Goal: Information Seeking & Learning: Learn about a topic

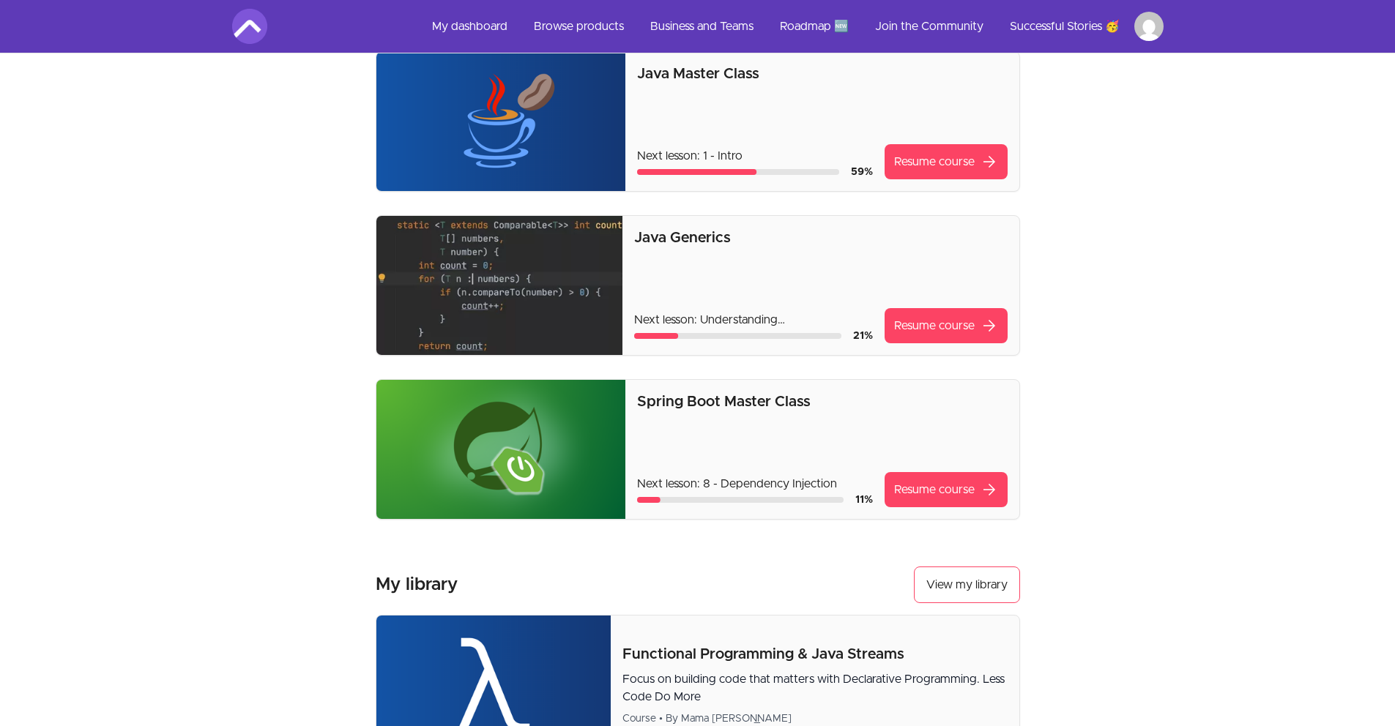
scroll to position [278, 0]
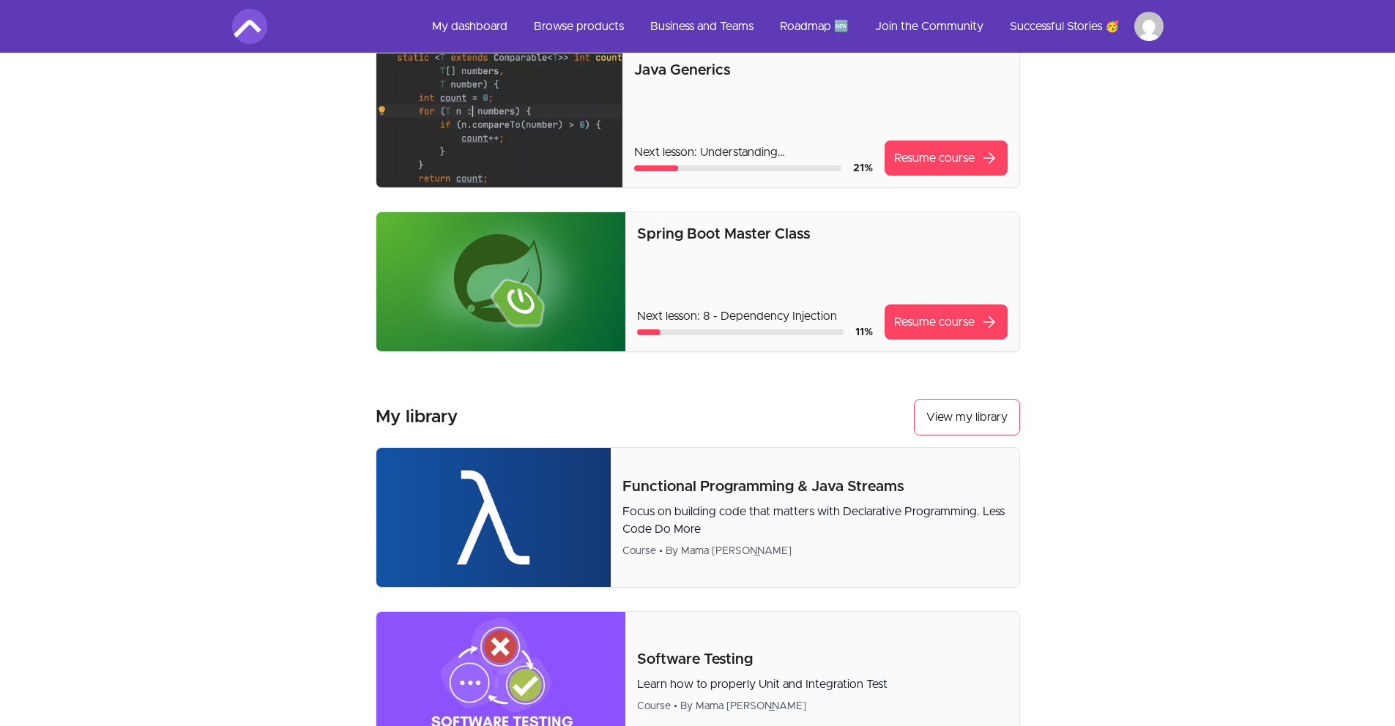
click at [790, 298] on div "Spring Boot Master Class Next lesson: 8 - Dependency Injection 11 % Resume cour…" at bounding box center [822, 282] width 370 height 116
click at [900, 319] on link "Resume course arrow_forward" at bounding box center [945, 322] width 123 height 35
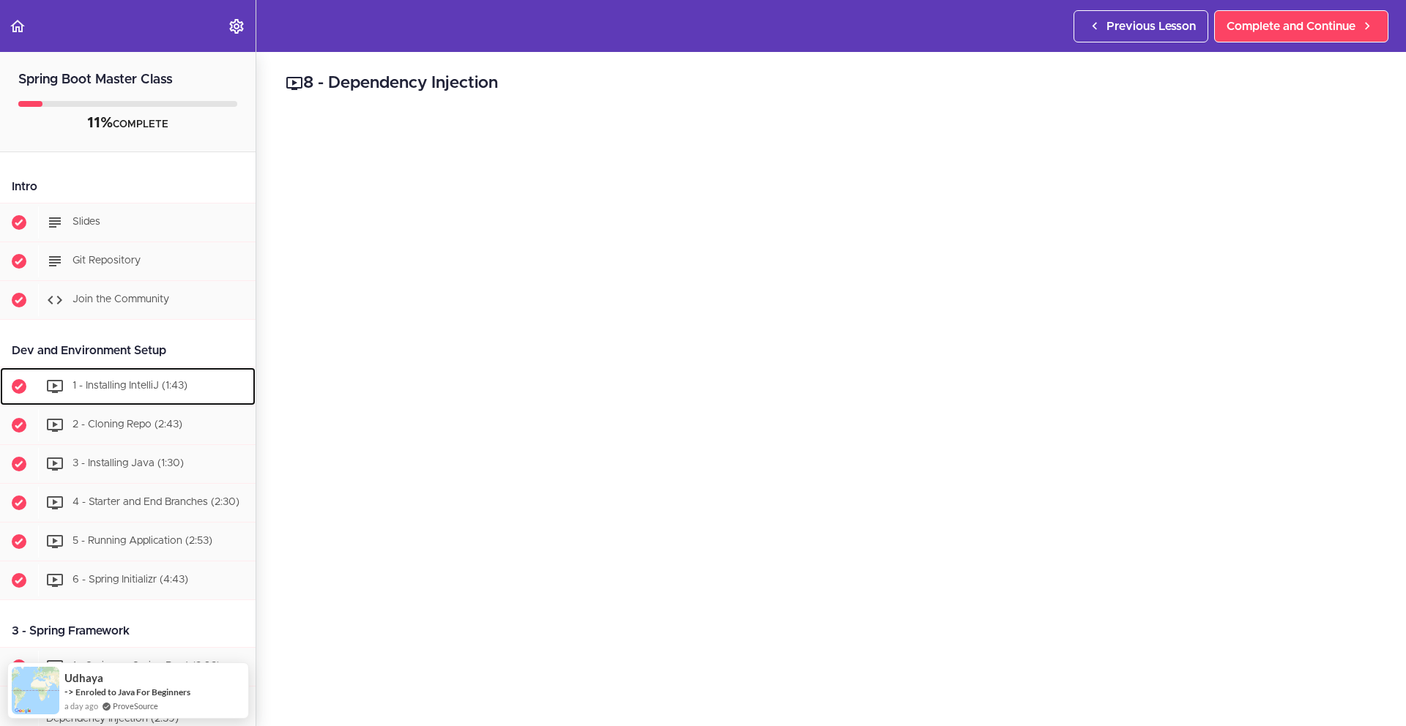
click at [94, 384] on span "1 - Installing IntelliJ (1:43)" at bounding box center [129, 386] width 115 height 10
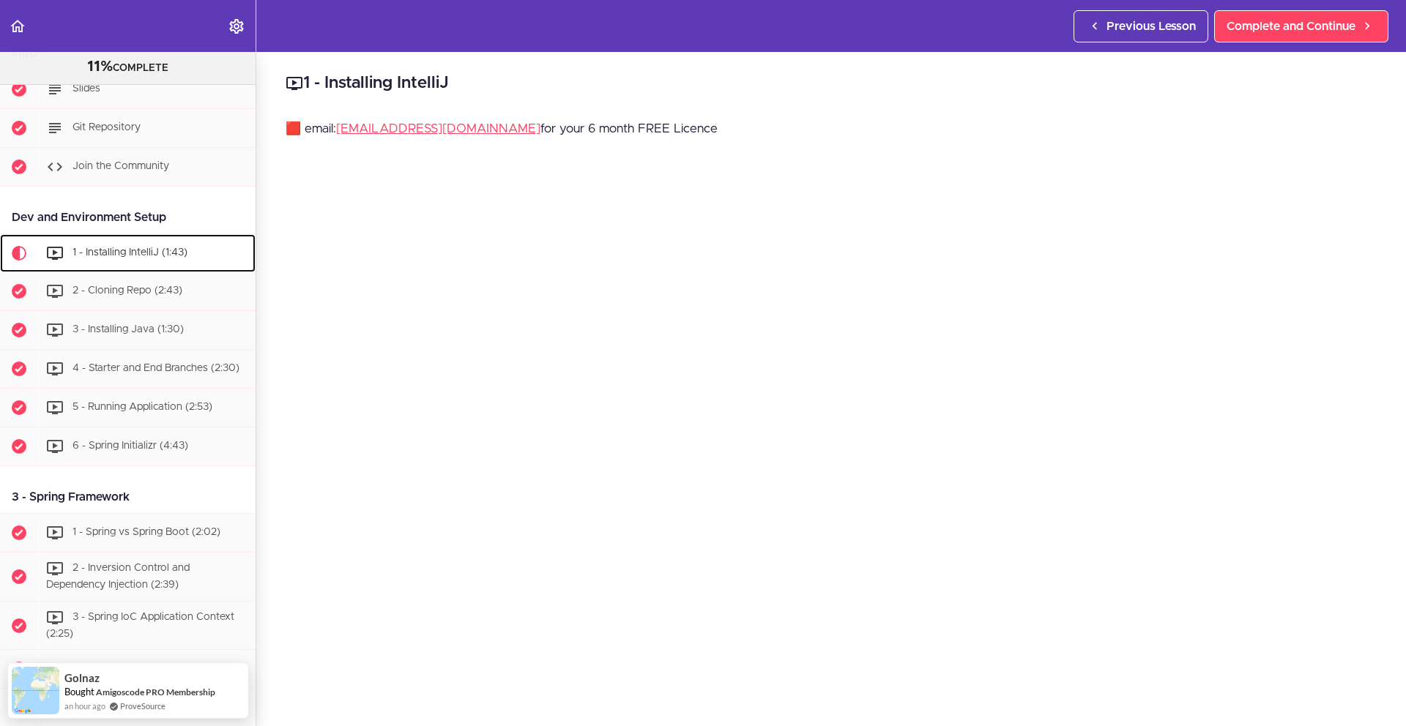
scroll to position [26, 0]
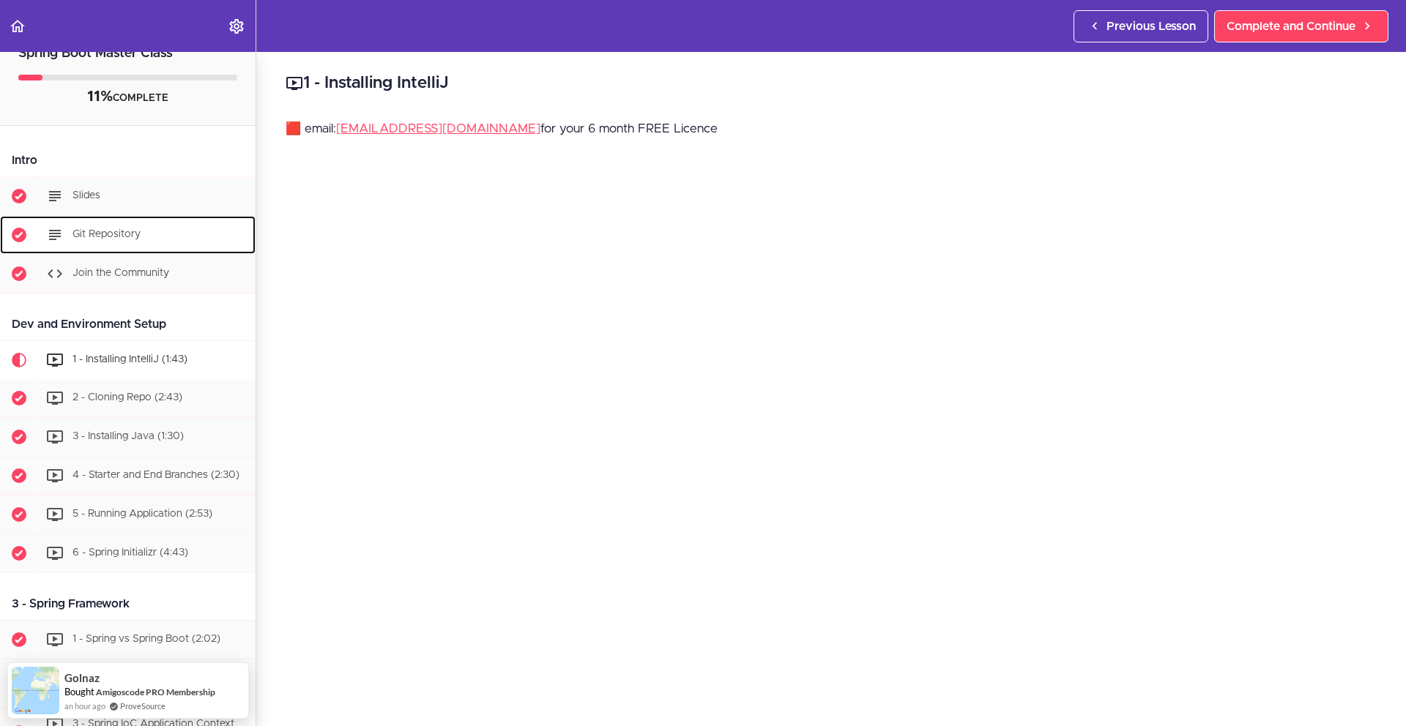
click at [113, 234] on span "Git Repository" at bounding box center [106, 234] width 68 height 10
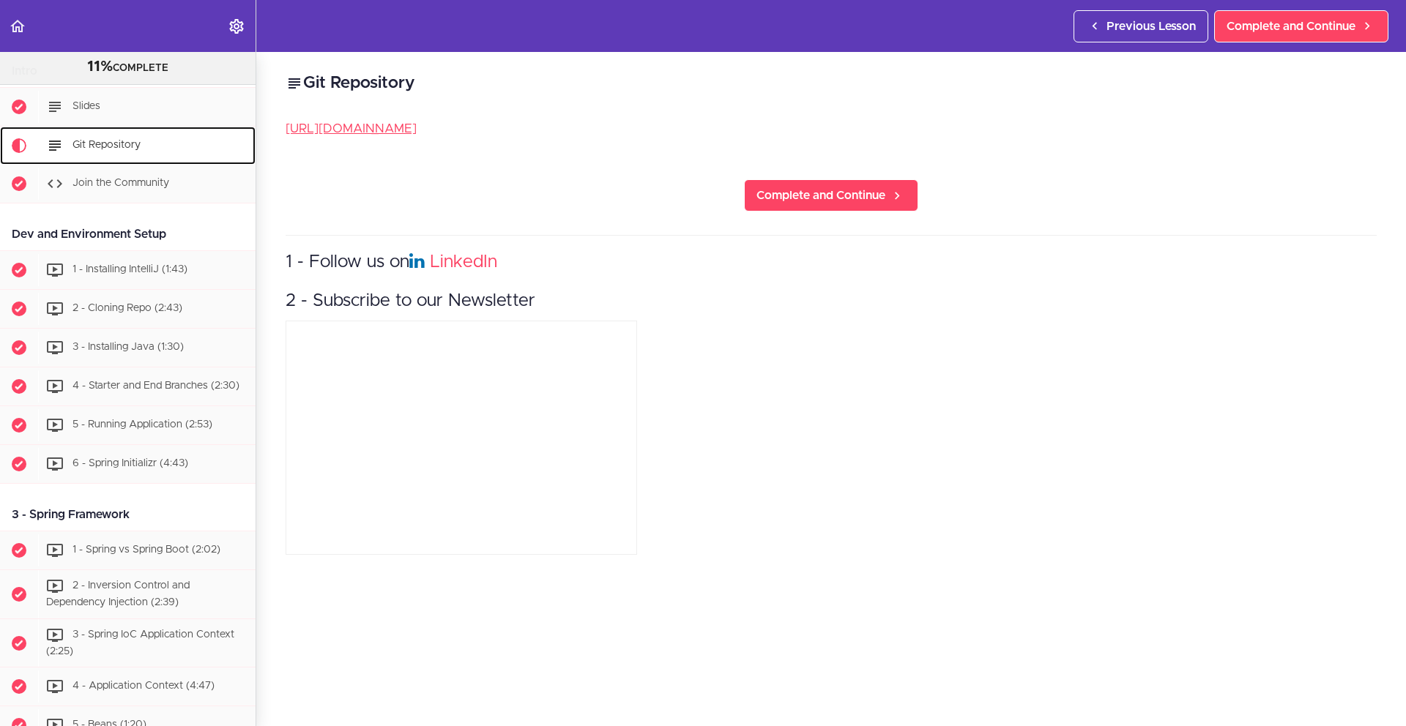
scroll to position [135, 0]
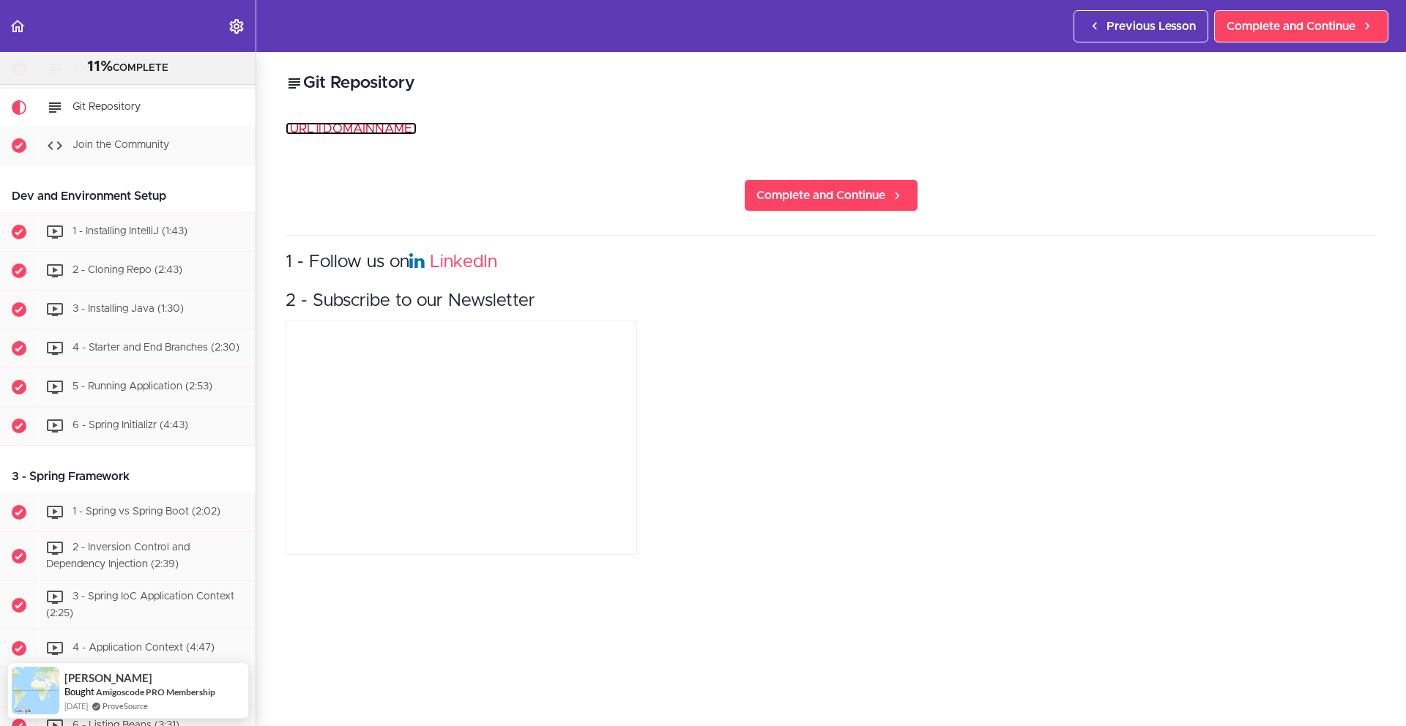
click at [402, 128] on link "https://github.com/amigoscode/spring-boot" at bounding box center [351, 128] width 131 height 12
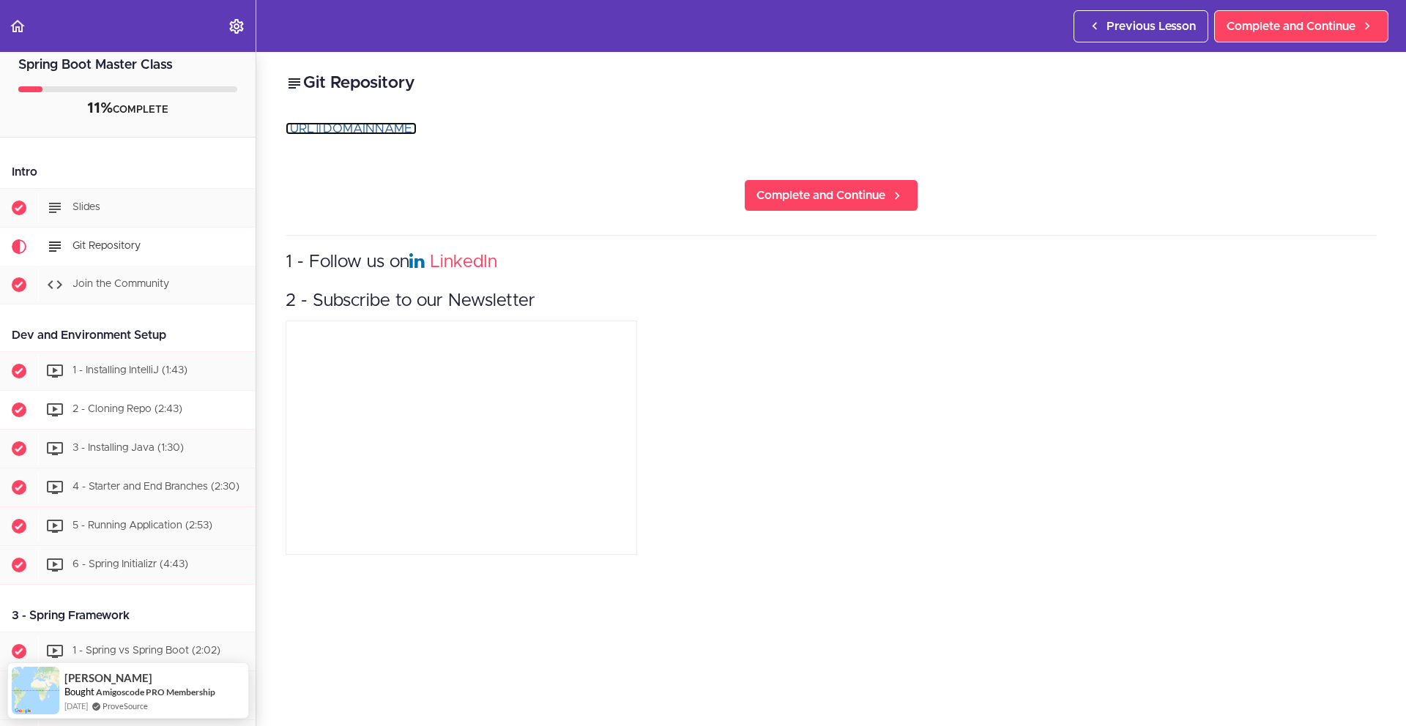
scroll to position [12, 0]
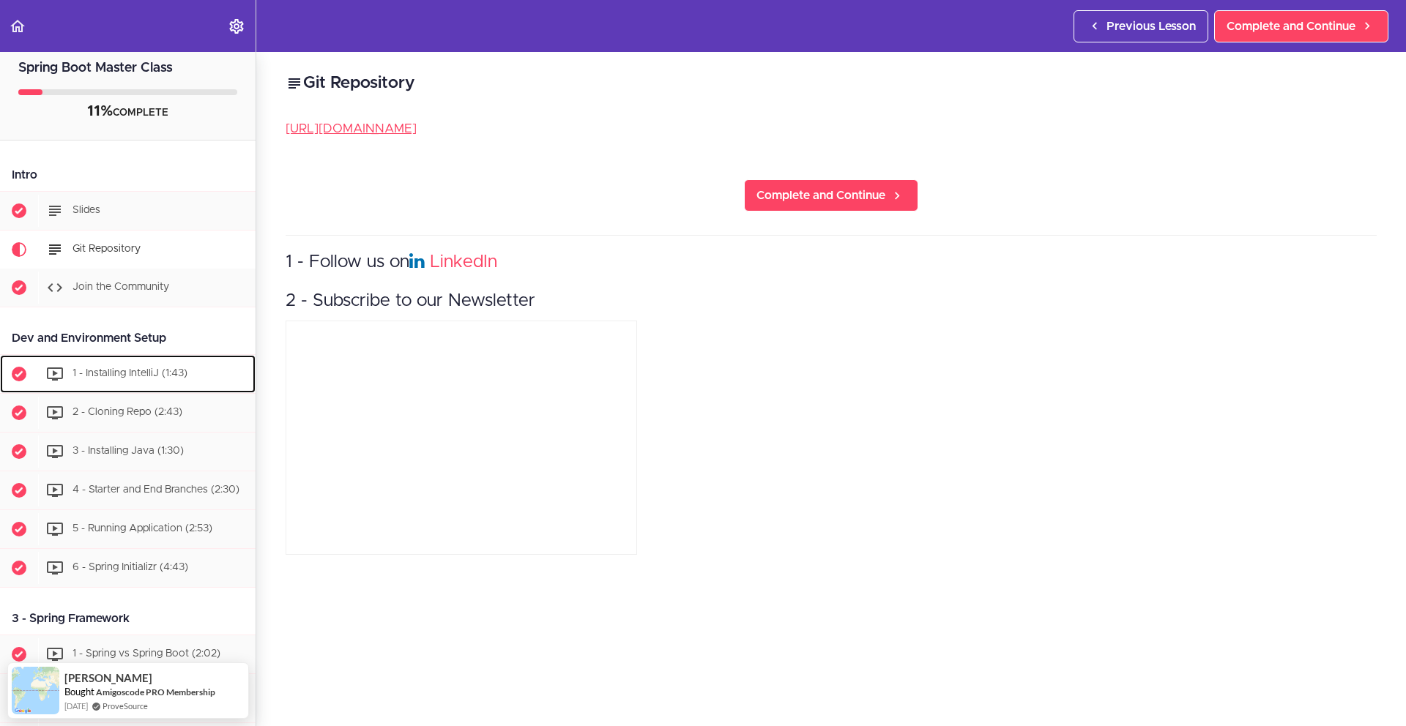
click at [111, 381] on div "1 - Installing IntelliJ (1:43)" at bounding box center [146, 374] width 217 height 32
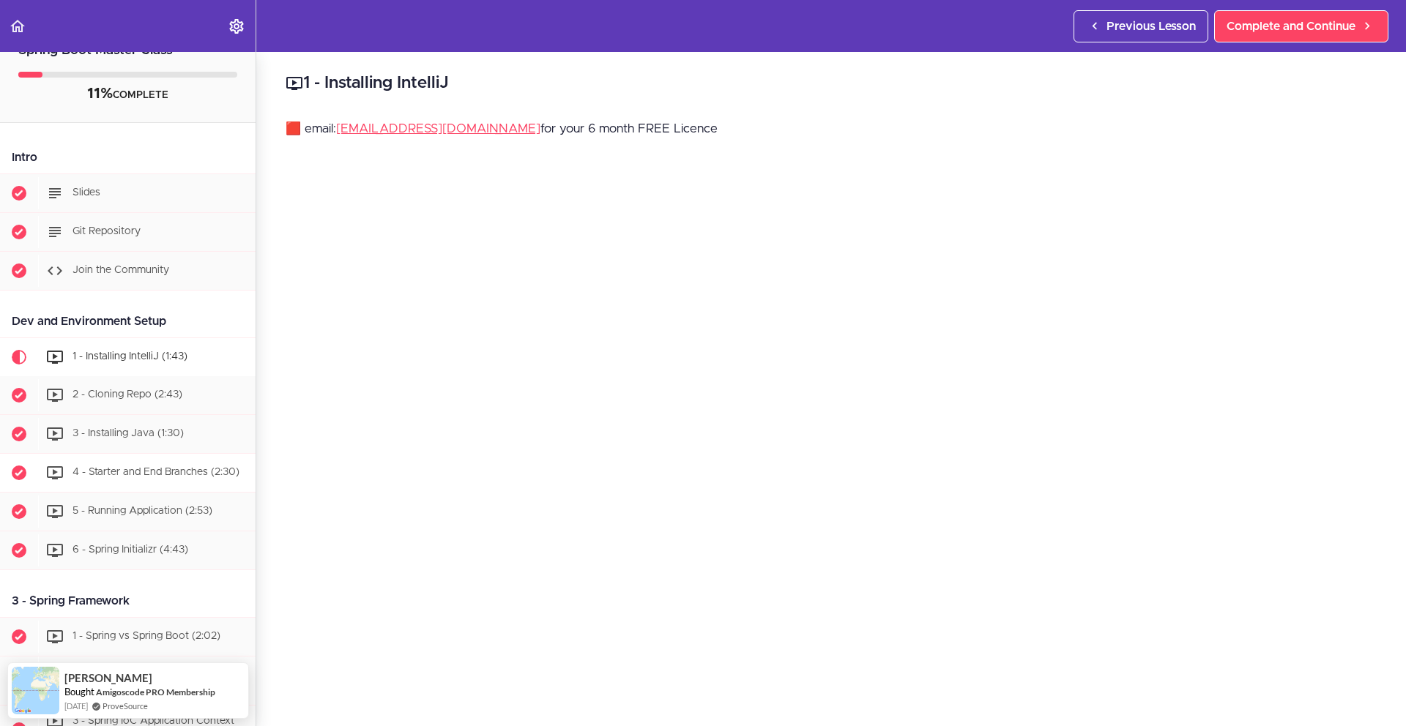
scroll to position [54, 0]
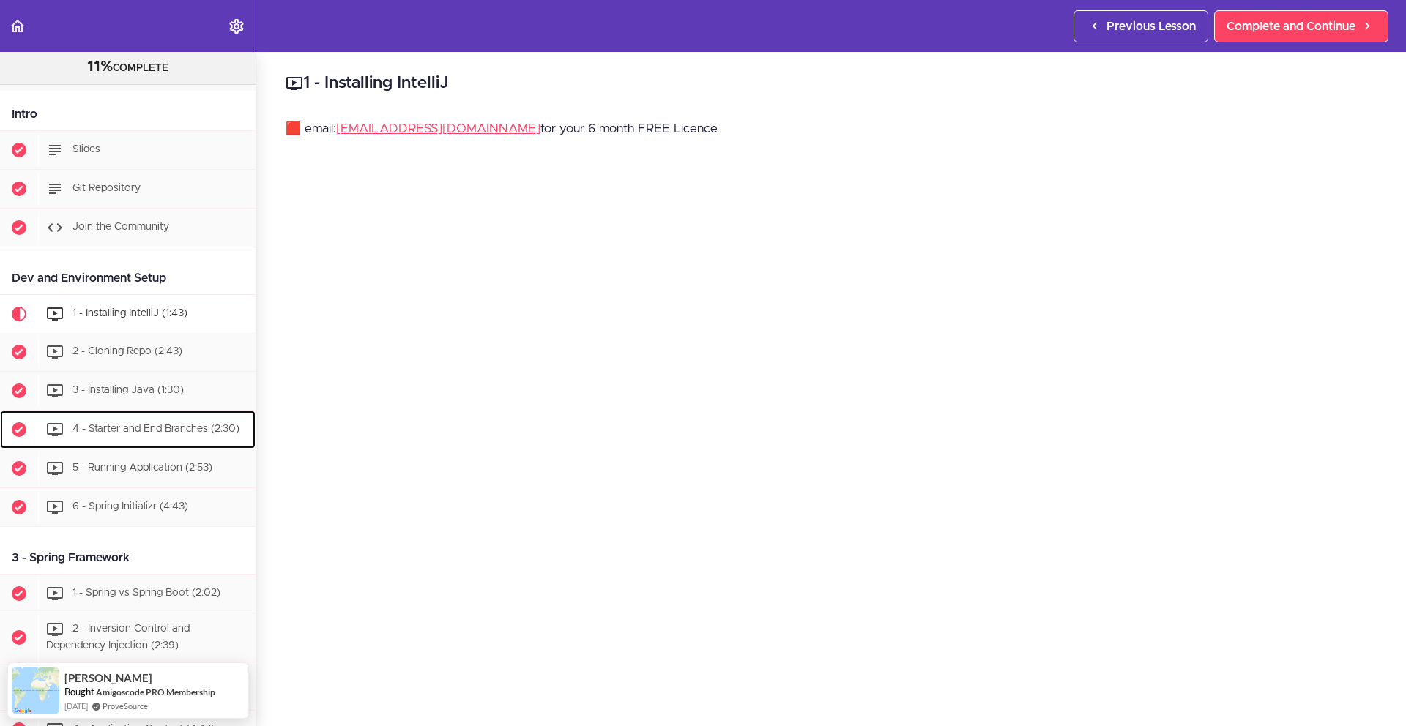
click at [141, 446] on div "4 - Starter and End Branches (2:30)" at bounding box center [146, 430] width 217 height 32
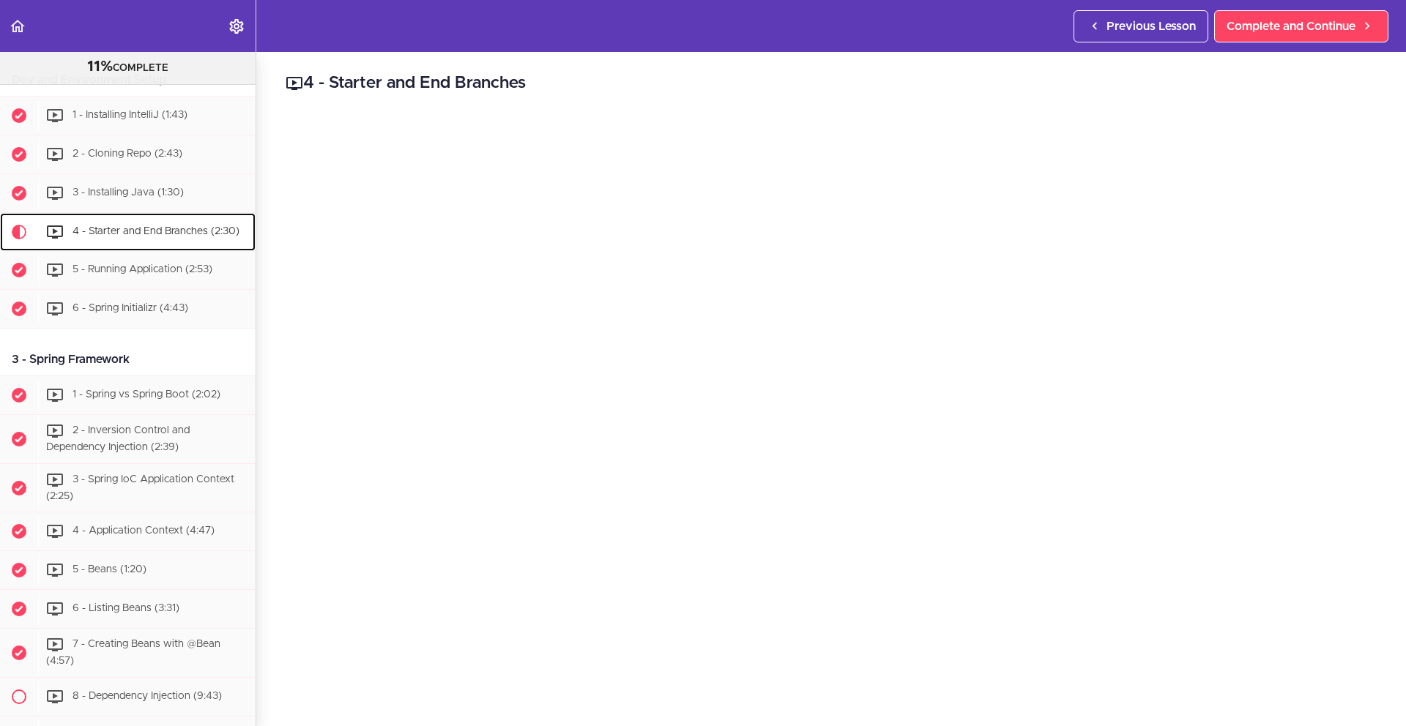
scroll to position [359, 0]
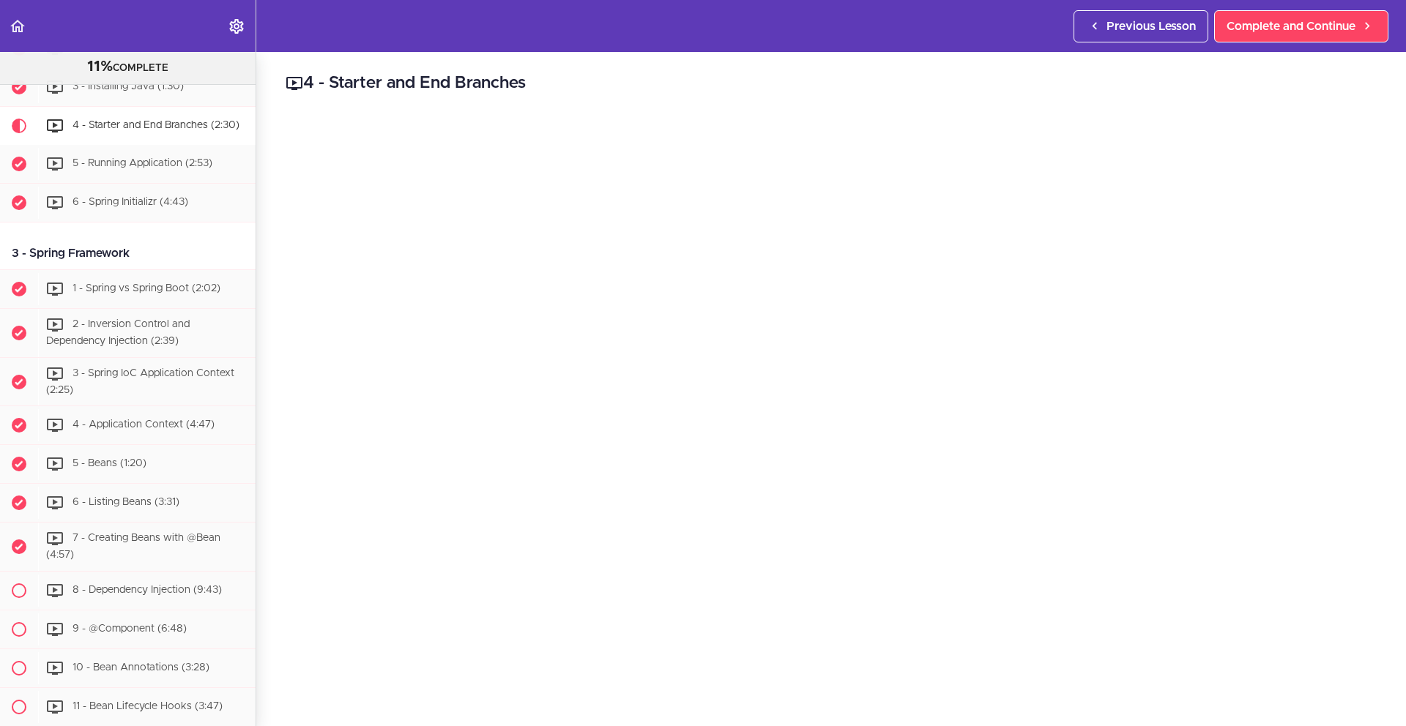
click at [816, 86] on h2 "4 - Starter and End Branches" at bounding box center [831, 83] width 1091 height 25
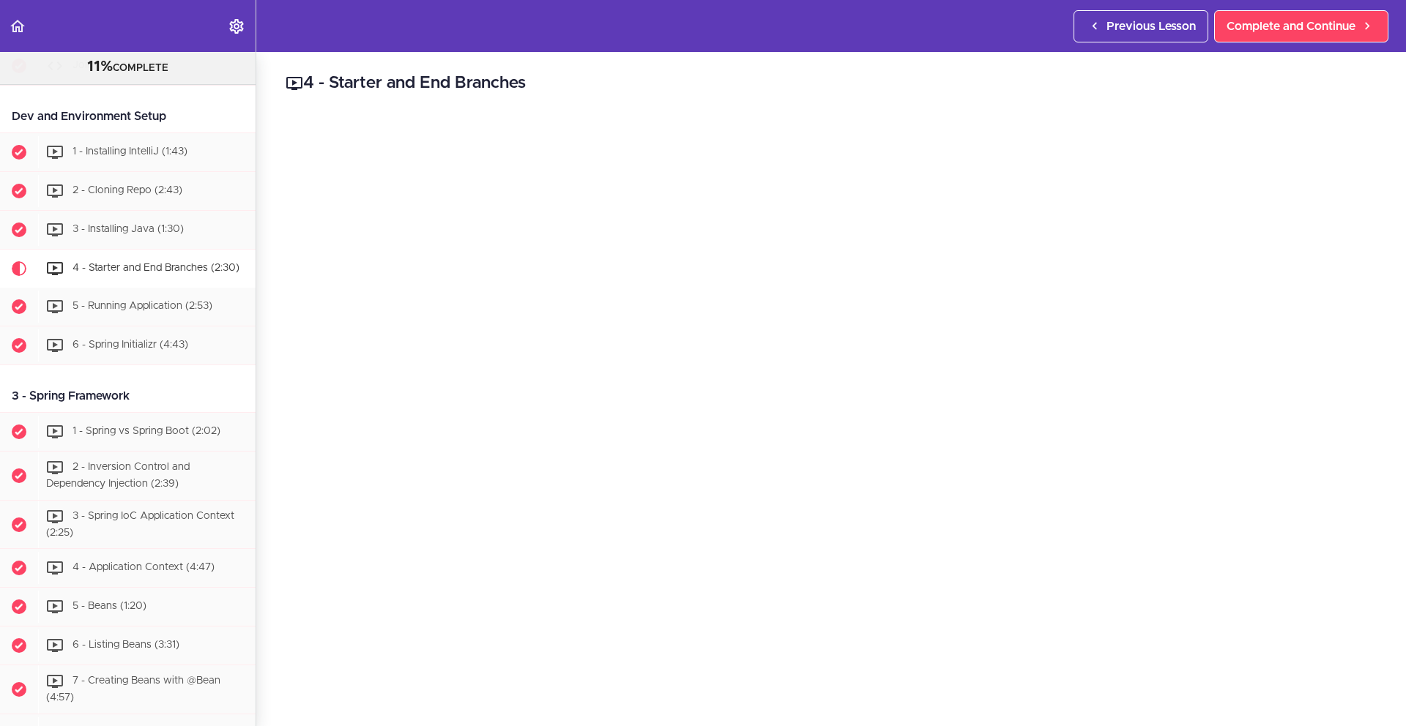
scroll to position [213, 0]
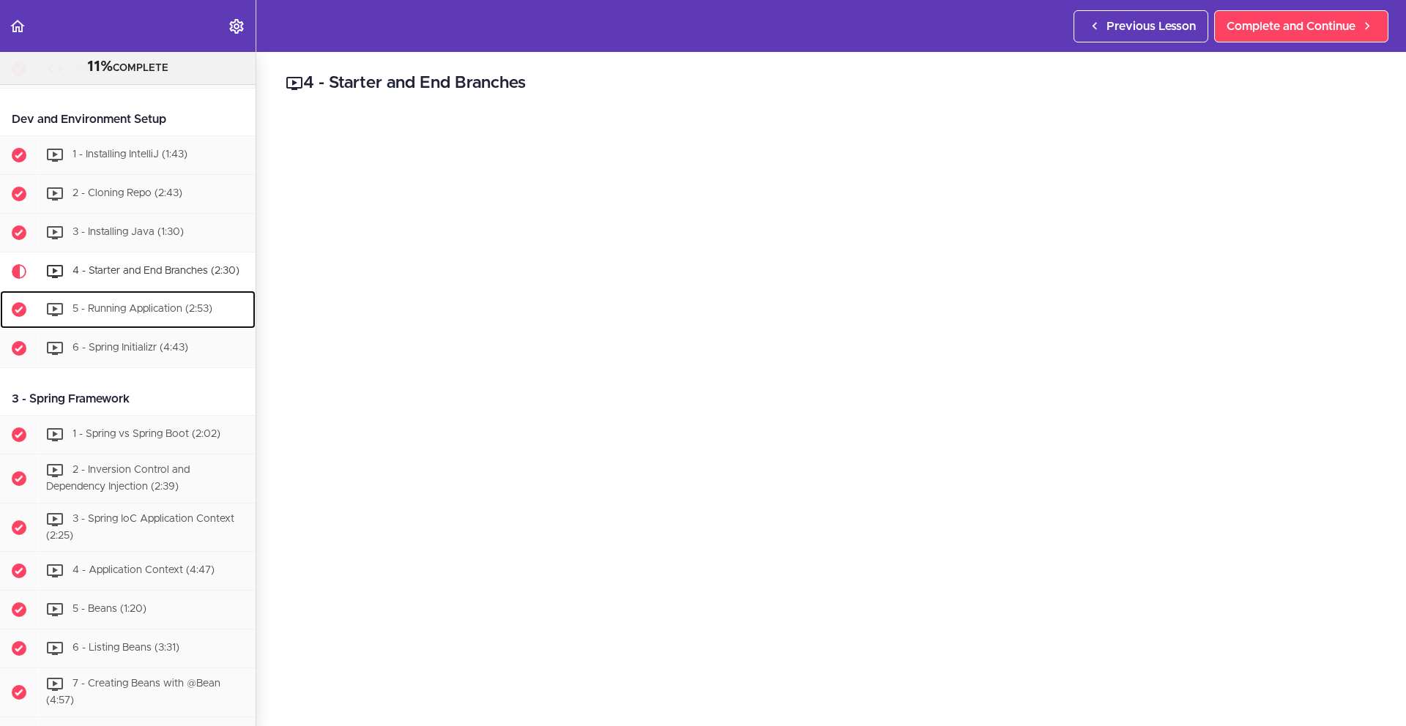
click at [160, 314] on span "5 - Running Application (2:53)" at bounding box center [142, 309] width 140 height 10
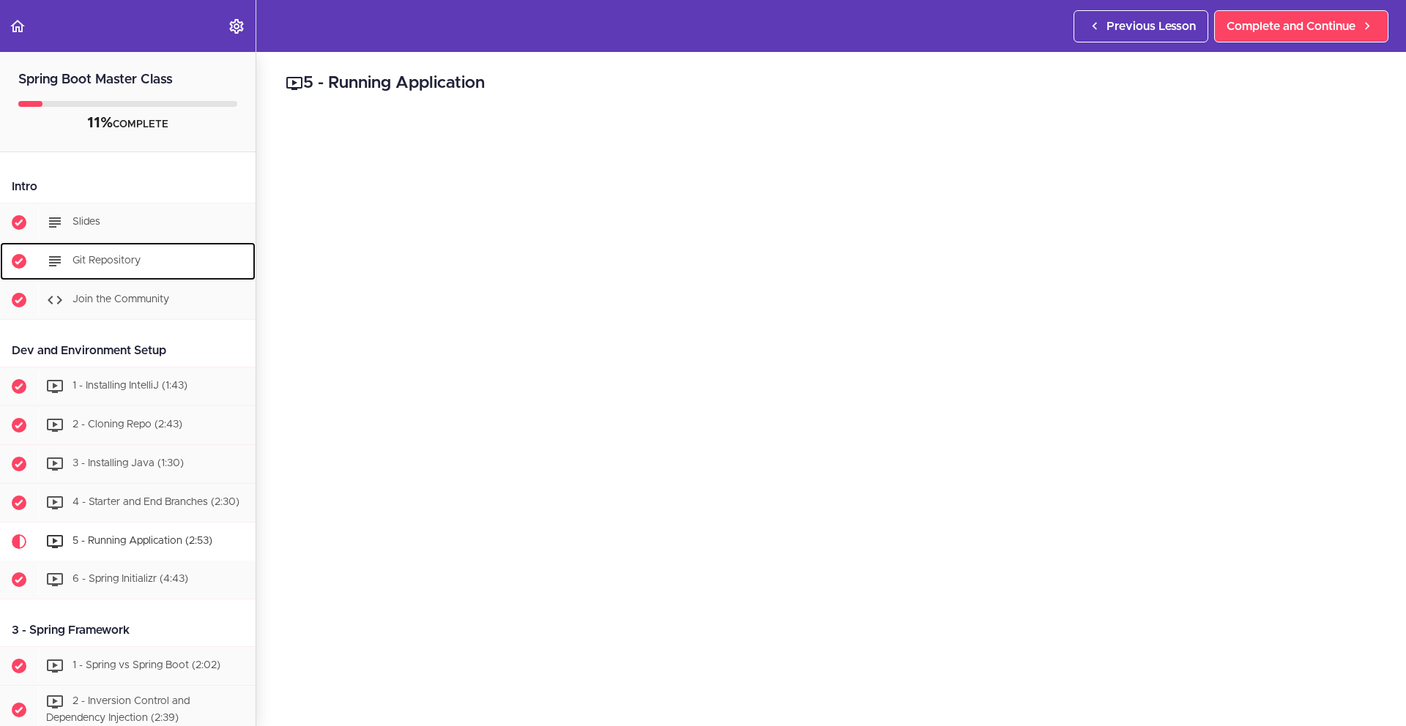
click at [130, 274] on div "Git Repository" at bounding box center [146, 261] width 217 height 32
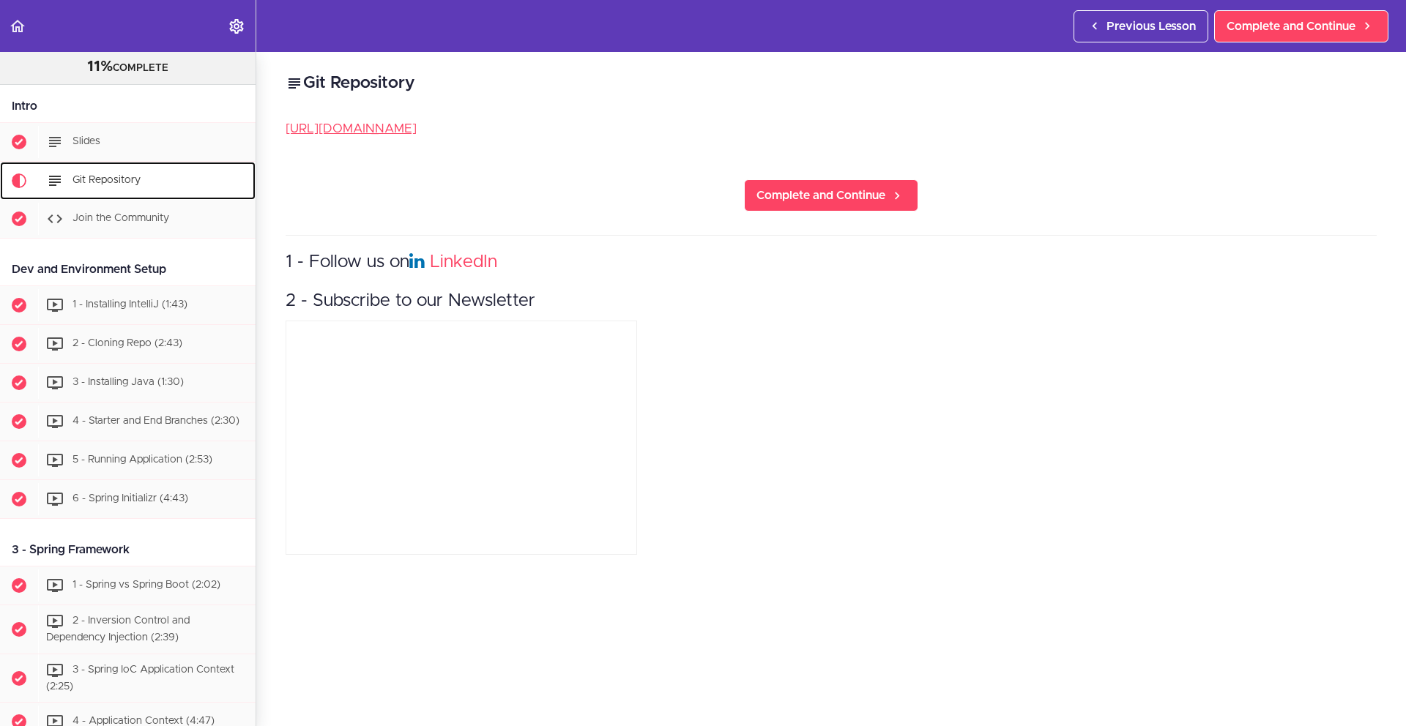
scroll to position [135, 0]
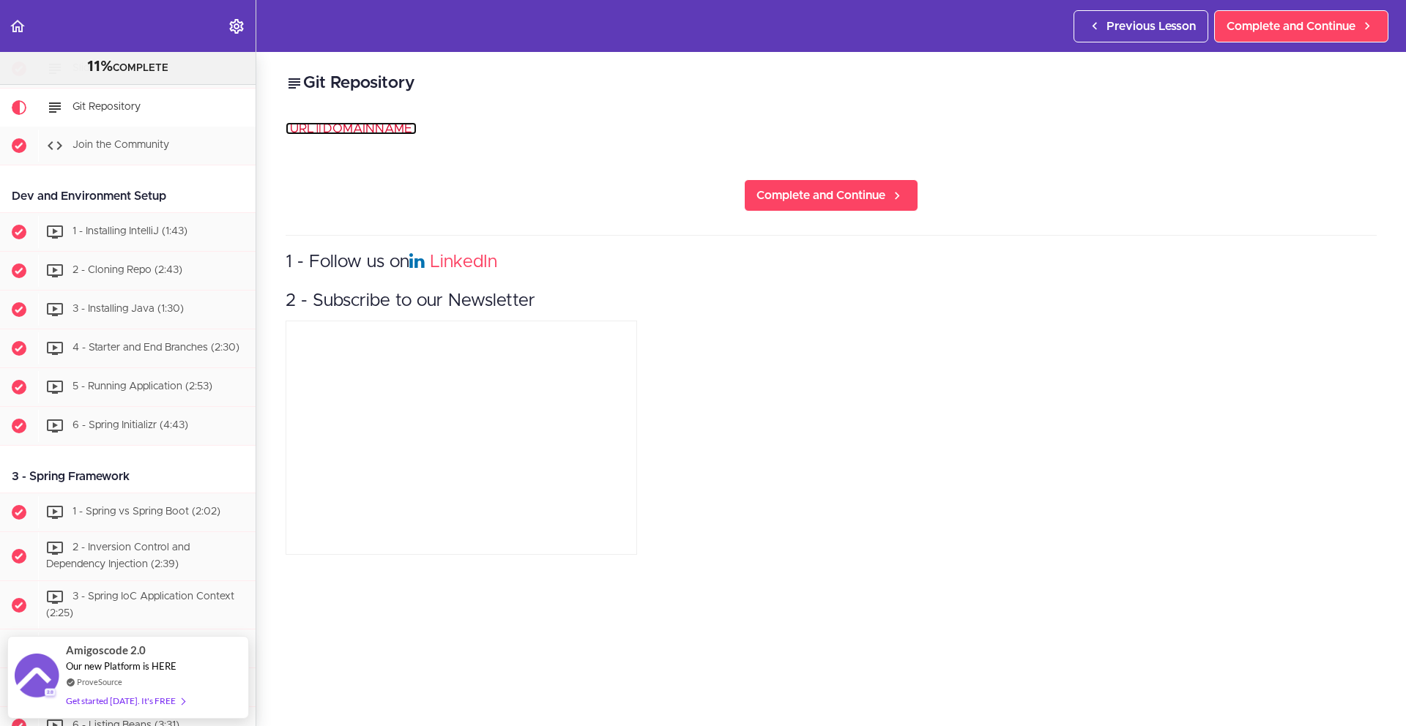
click at [365, 133] on link "https://github.com/amigoscode/spring-boot" at bounding box center [351, 128] width 131 height 12
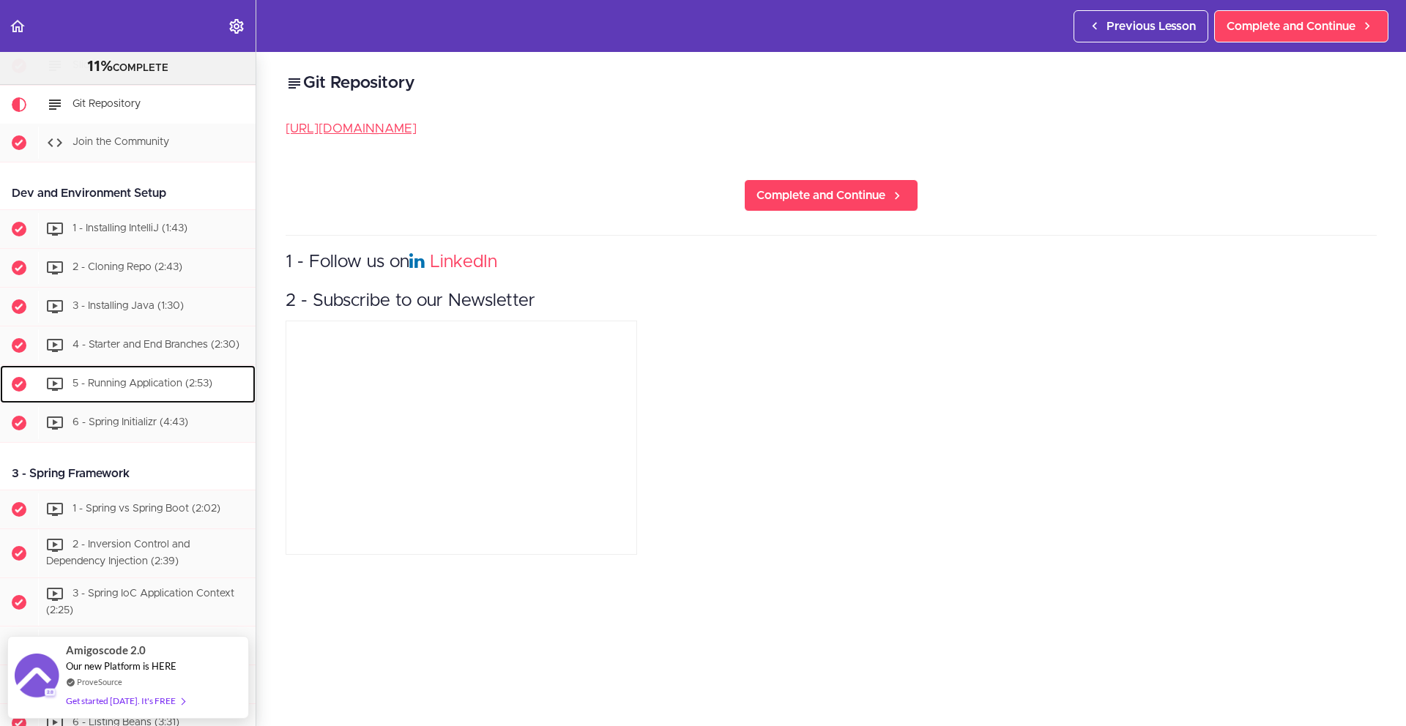
click at [168, 389] on span "5 - Running Application (2:53)" at bounding box center [142, 383] width 140 height 10
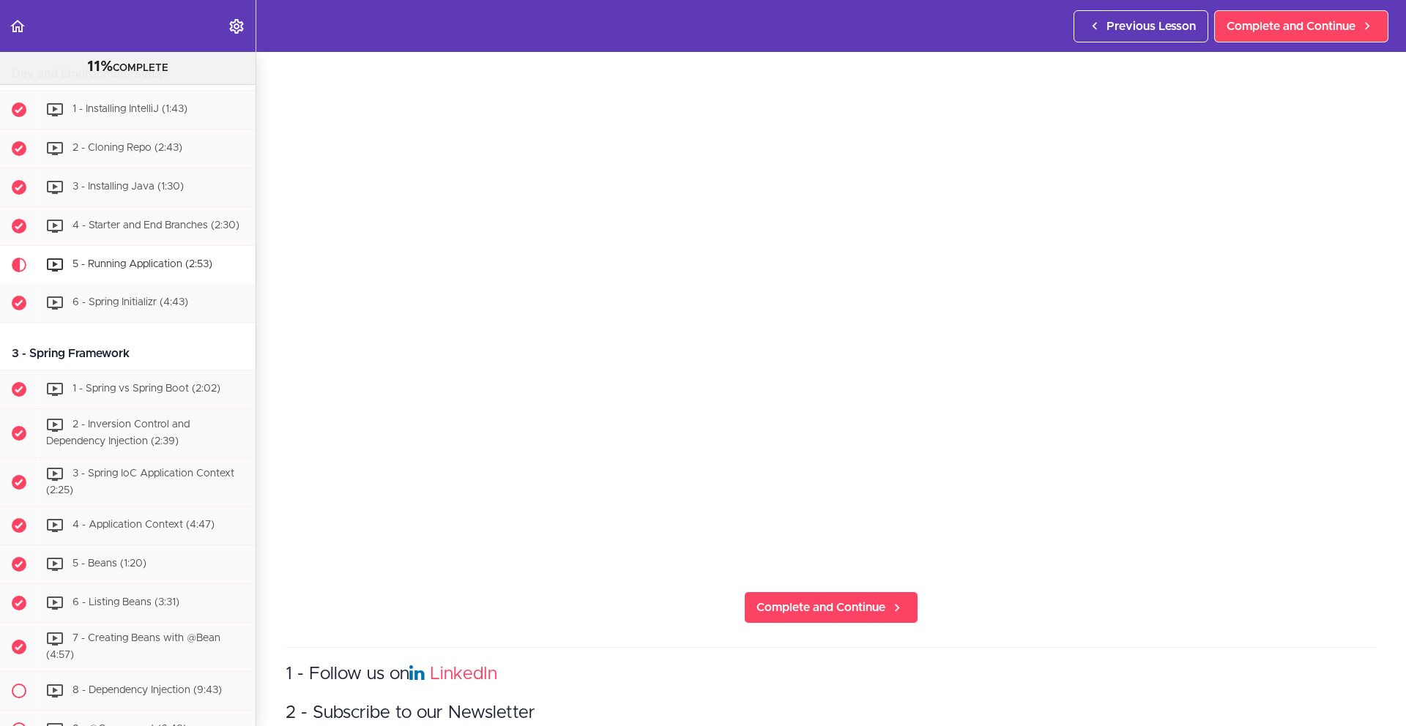
scroll to position [220, 0]
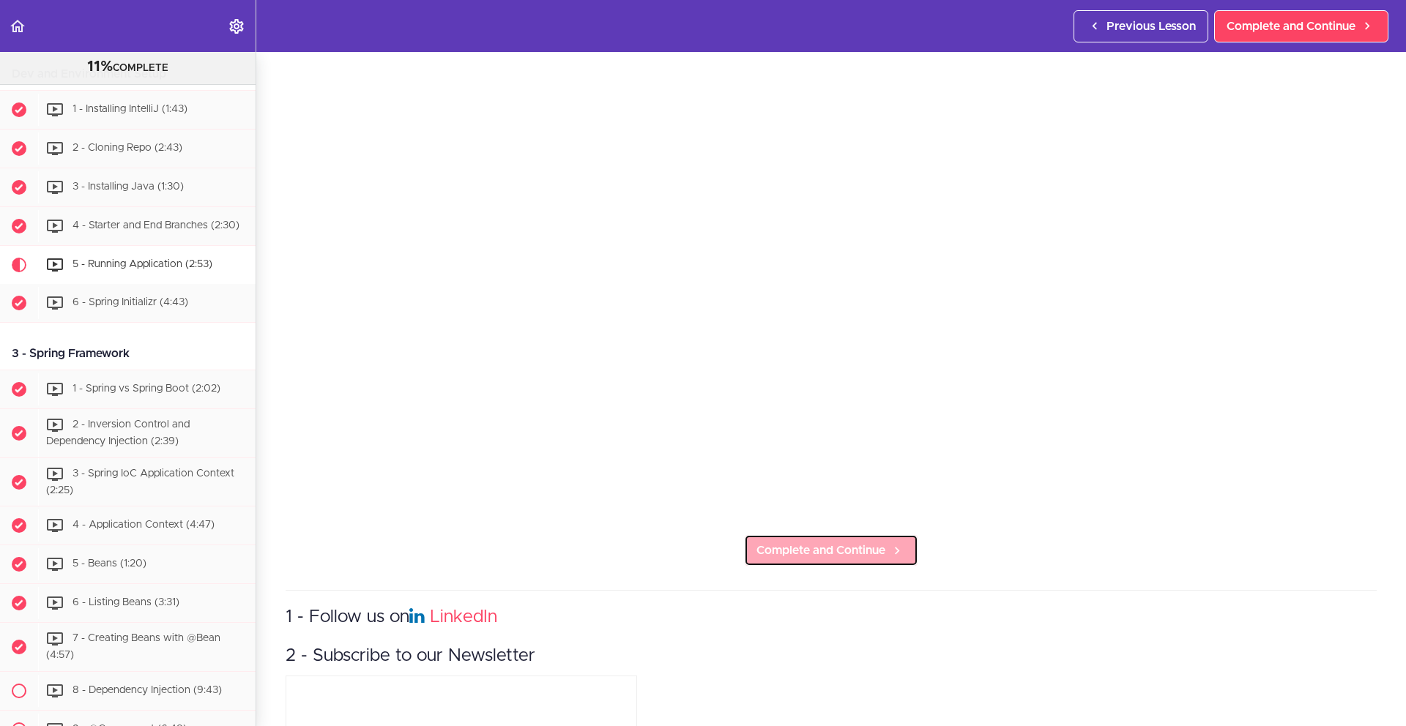
click at [783, 542] on span "Complete and Continue" at bounding box center [820, 551] width 129 height 18
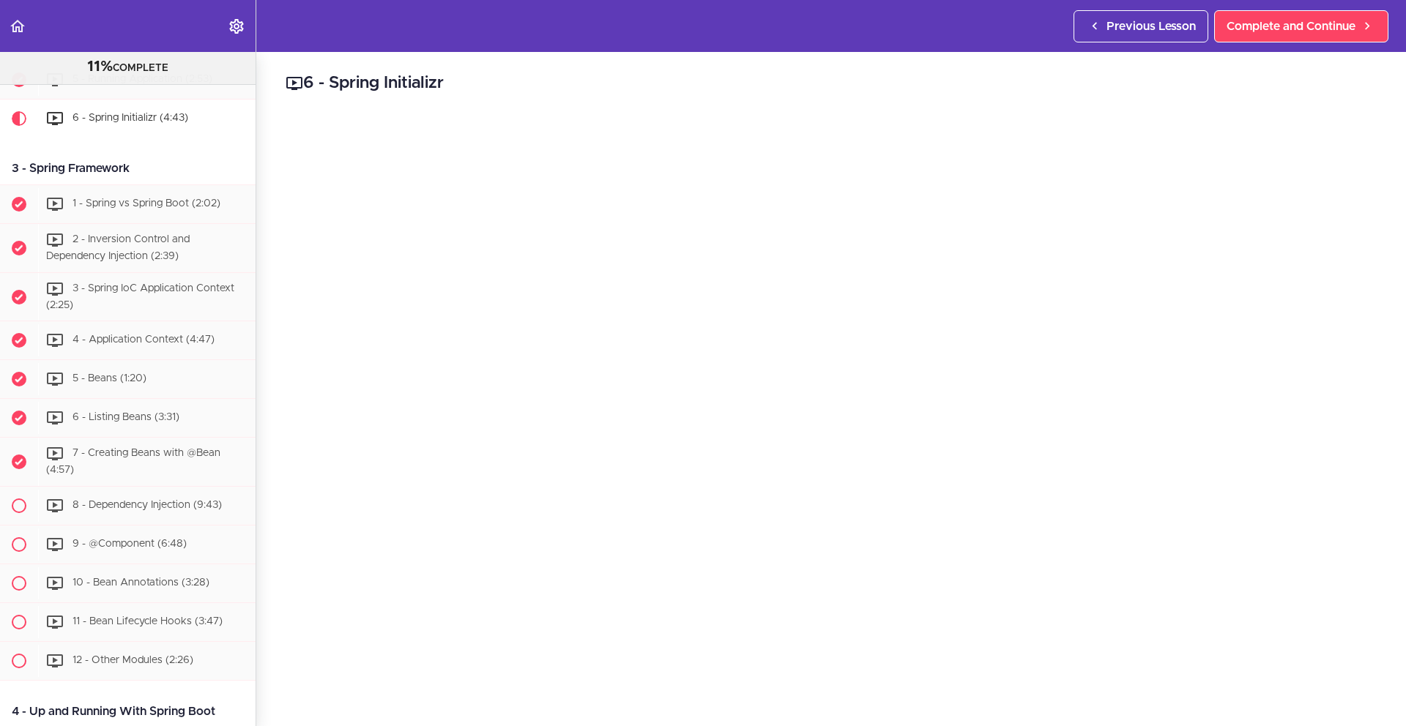
scroll to position [447, 0]
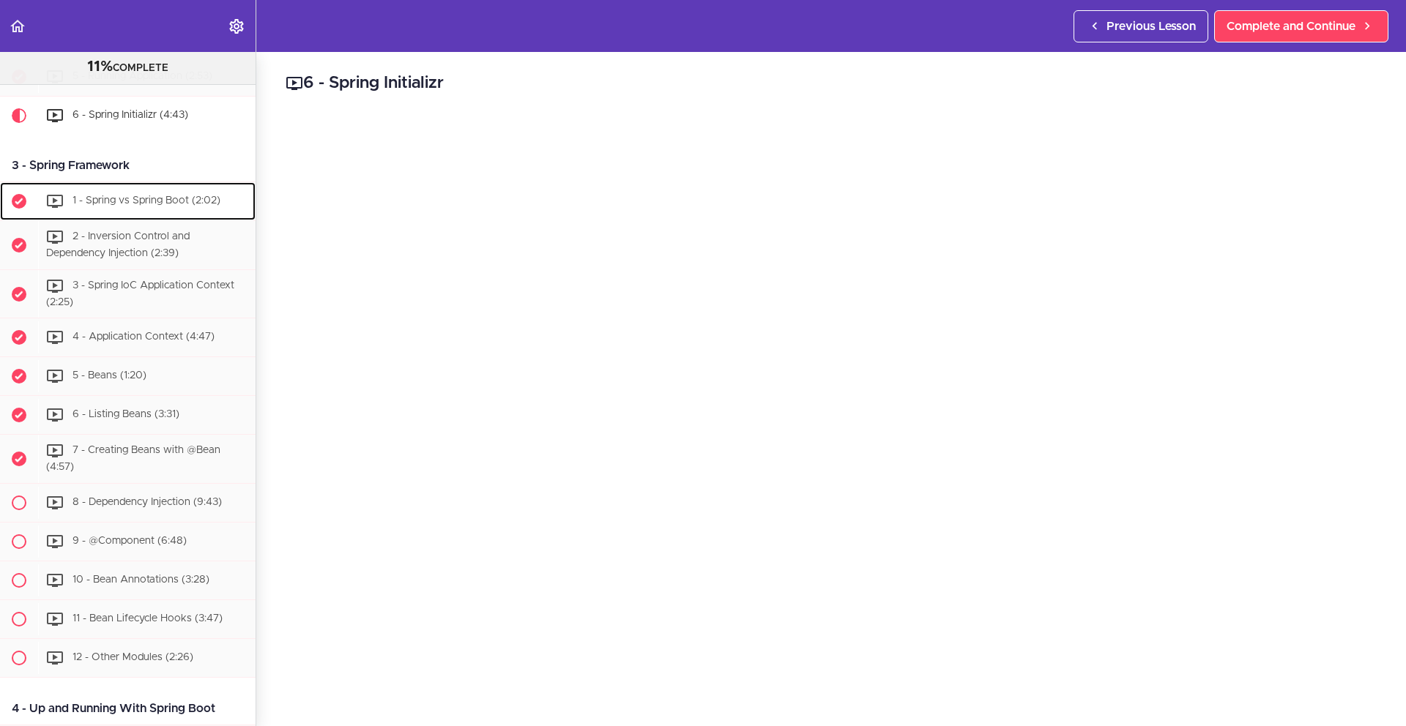
click at [186, 206] on span "1 - Spring vs Spring Boot (2:02)" at bounding box center [146, 200] width 148 height 10
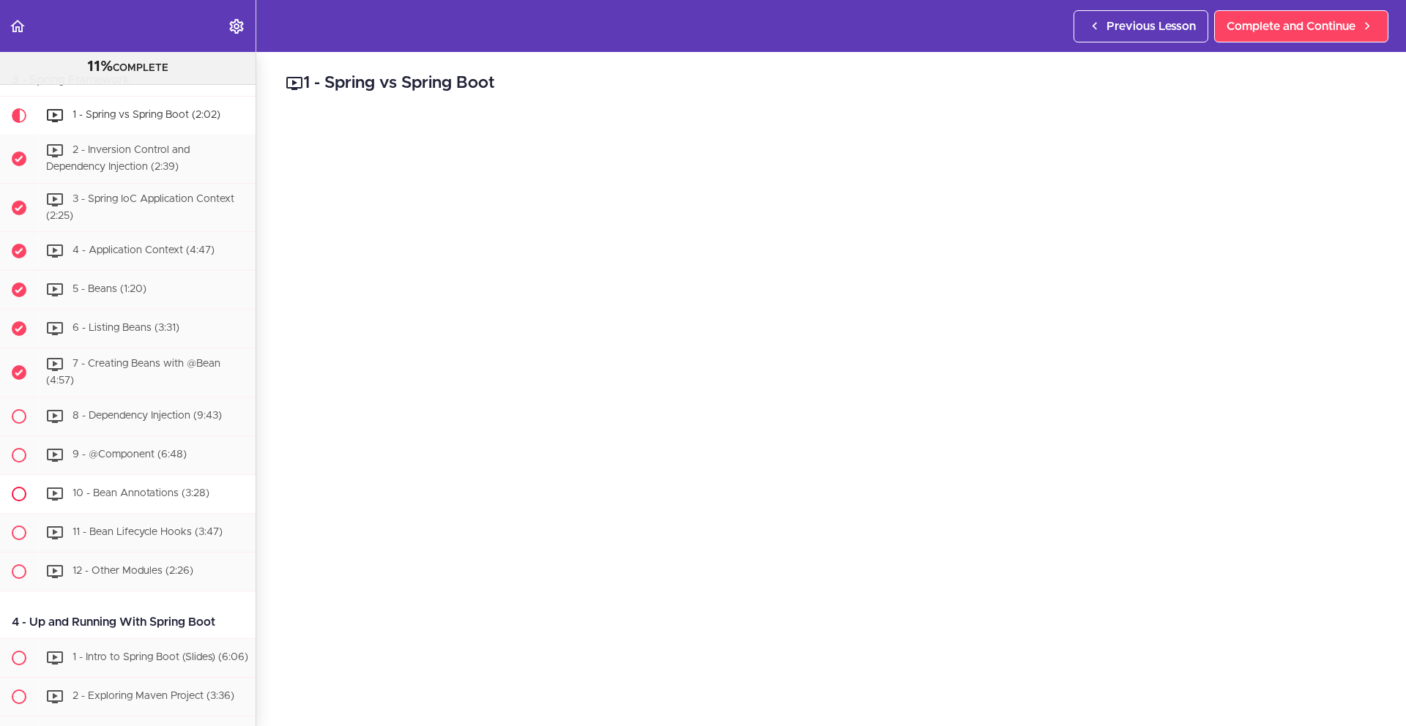
scroll to position [506, 0]
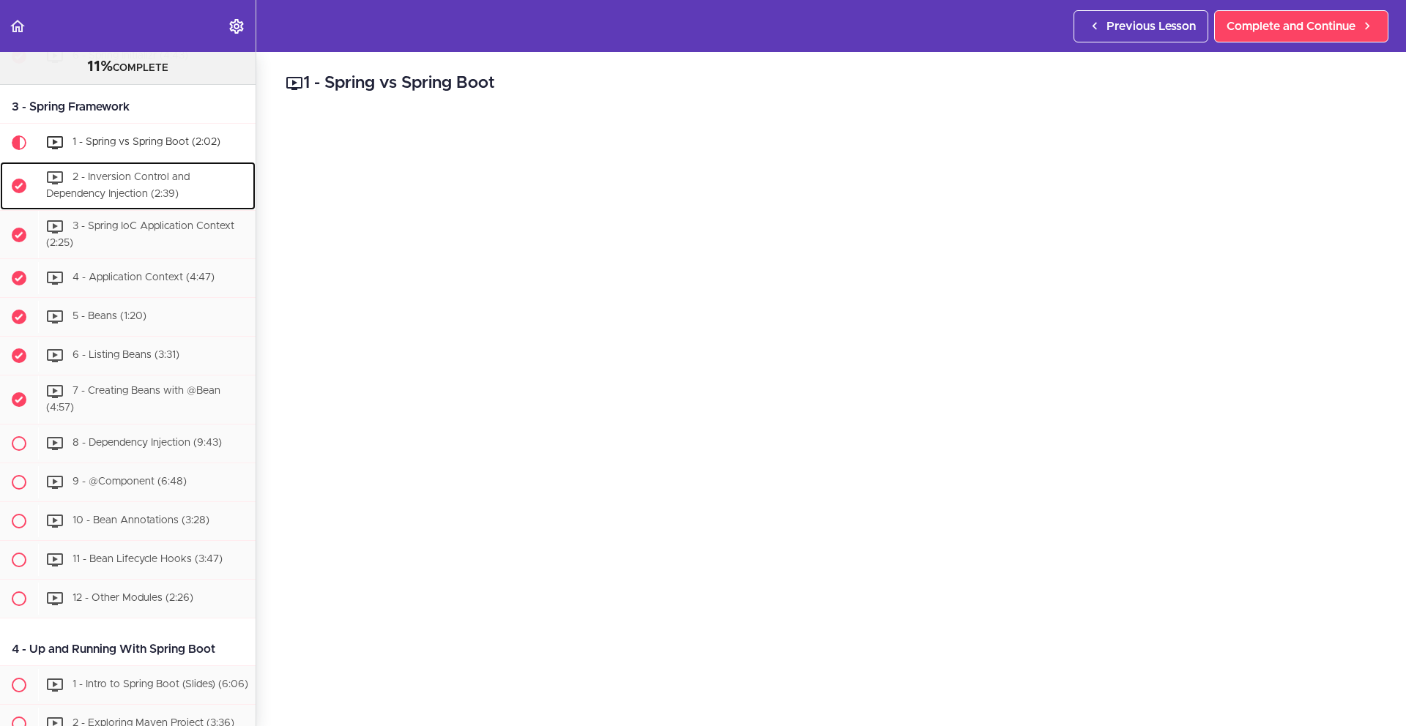
click at [152, 190] on span "2 - Inversion Control and Dependency Injection (2:39)" at bounding box center [117, 185] width 143 height 27
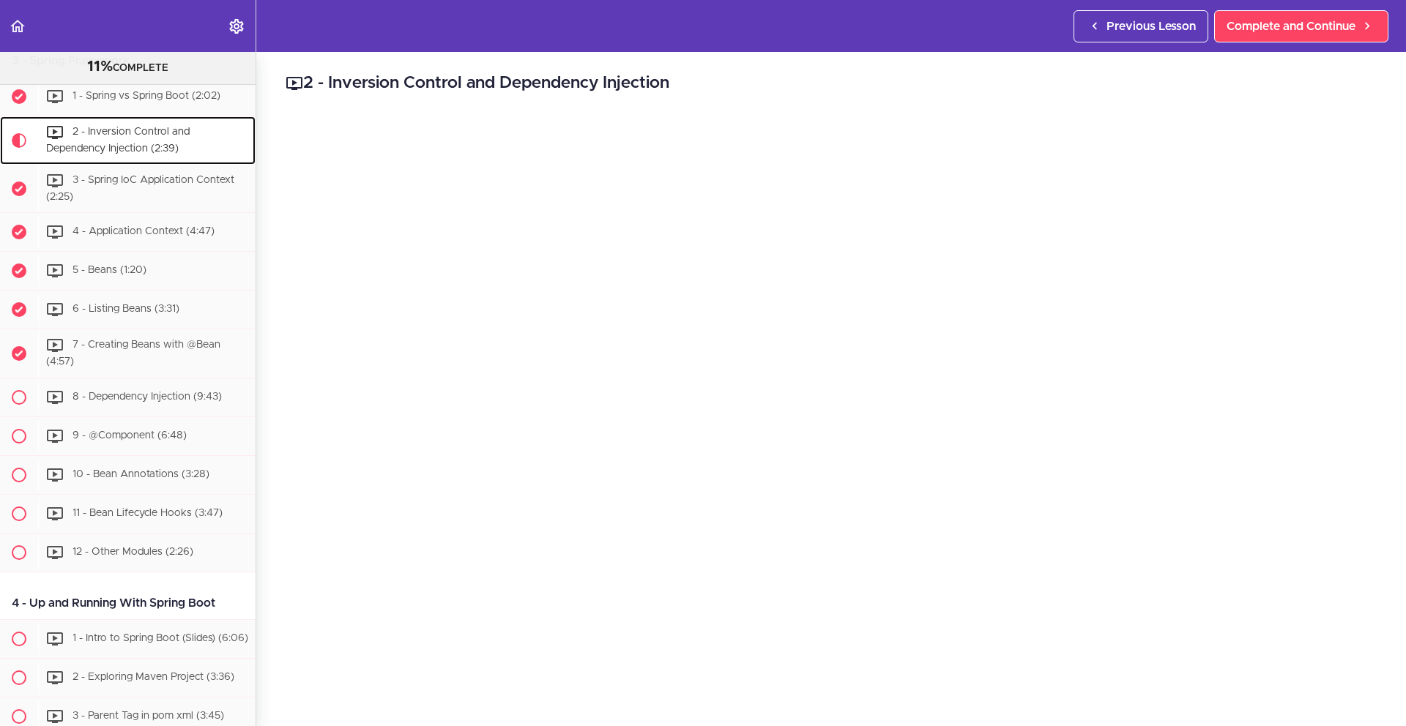
scroll to position [572, 0]
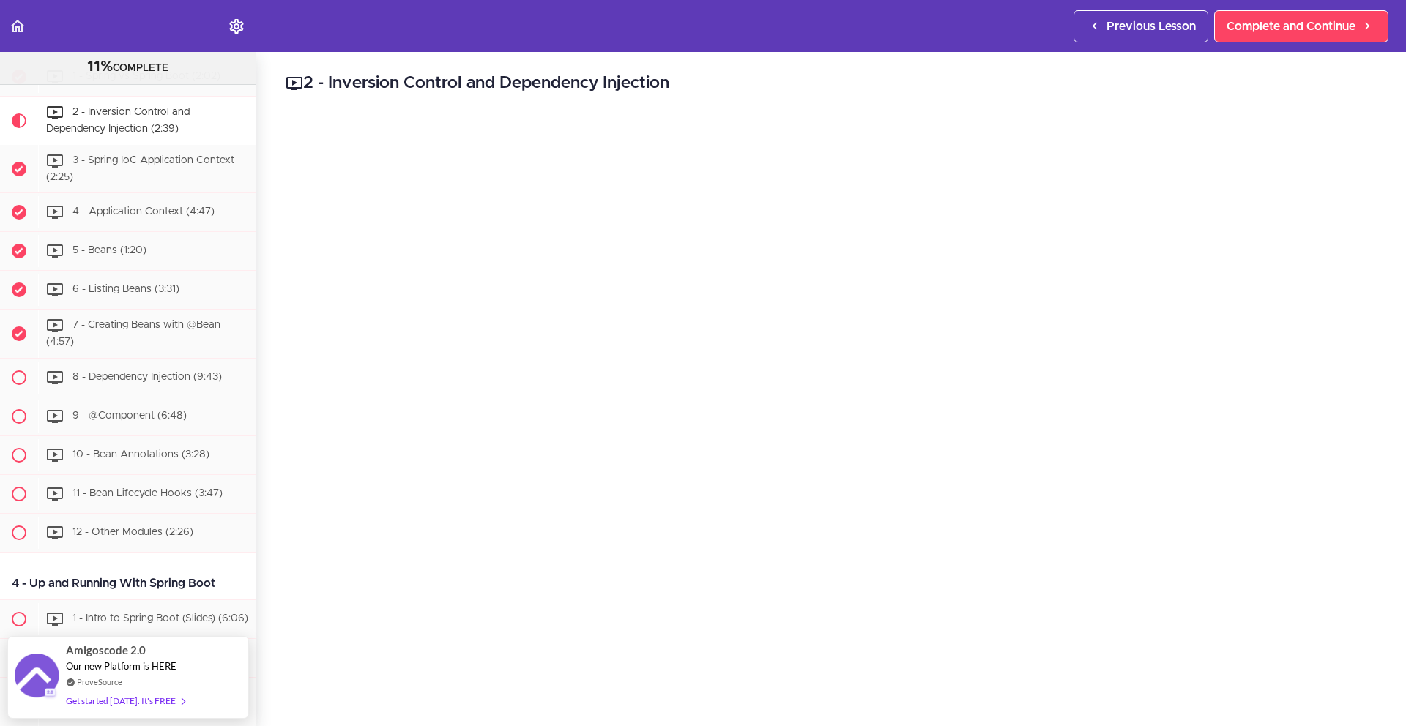
click at [975, 79] on h2 "2 - Inversion Control and Dependency Injection" at bounding box center [831, 83] width 1091 height 25
click at [1377, 374] on div "2 - Inversion Control and Dependency Injection Complete and Continue 1 - Follow…" at bounding box center [830, 389] width 1149 height 674
